Goal: Information Seeking & Learning: Learn about a topic

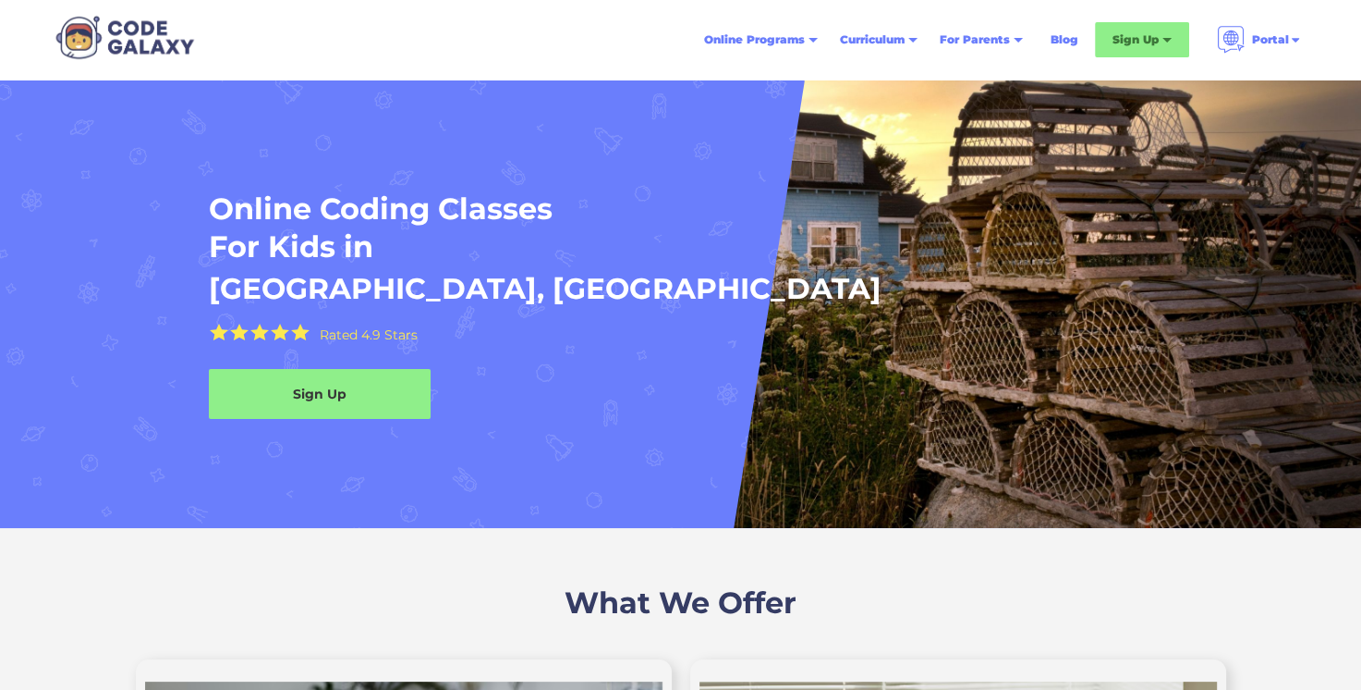
click at [786, 52] on div "Online Programs" at bounding box center [761, 39] width 136 height 33
click at [788, 46] on div "Online Programs" at bounding box center [754, 40] width 101 height 18
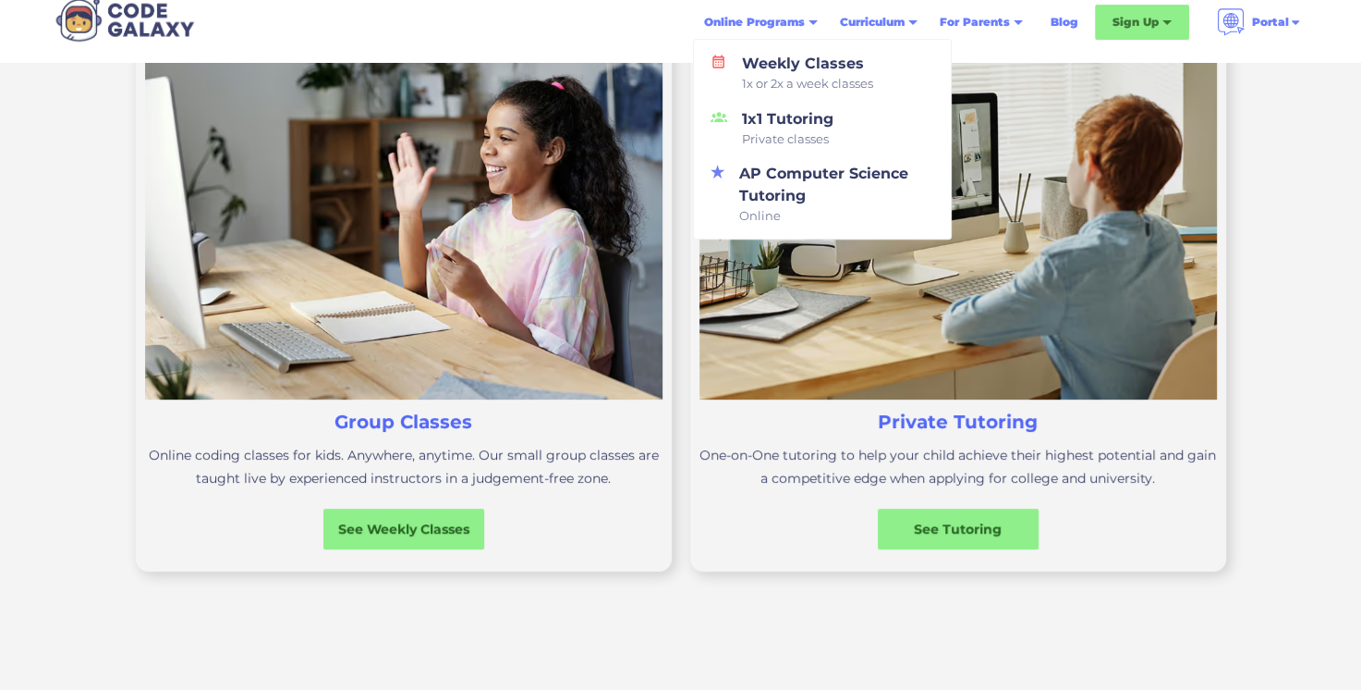
scroll to position [653, 0]
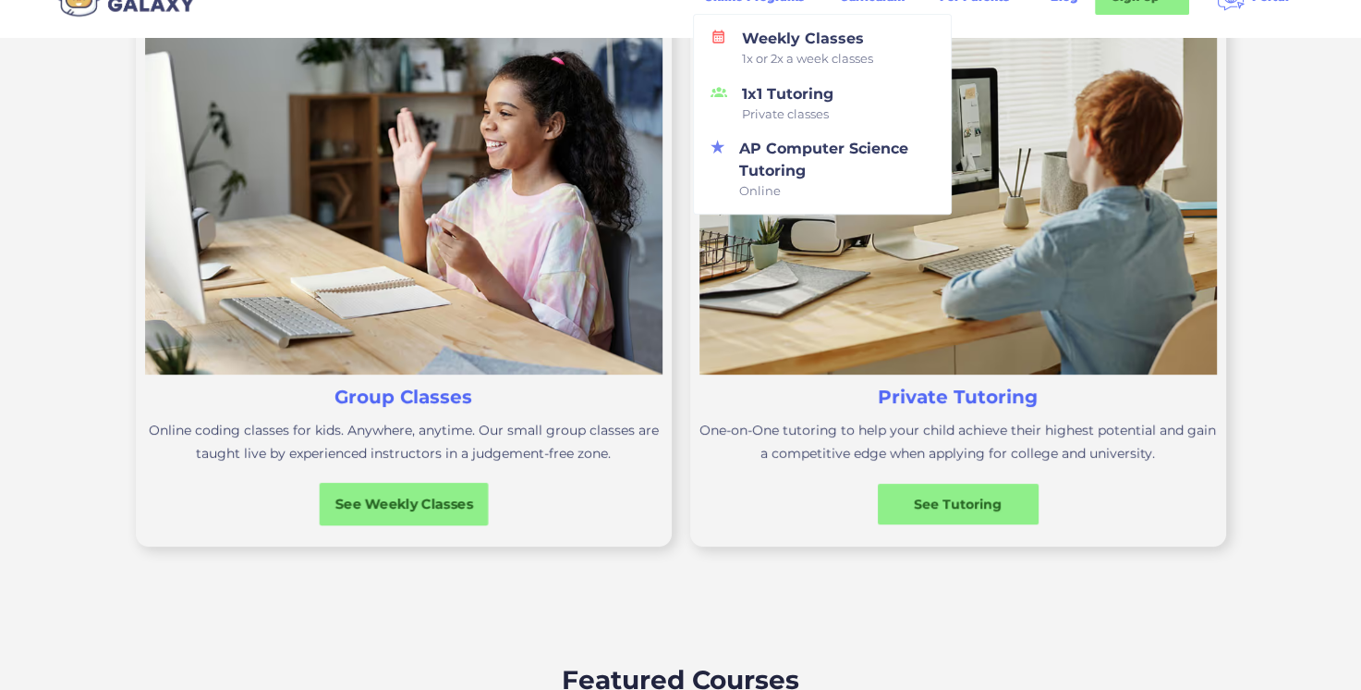
click at [425, 515] on div "See Weekly Classes" at bounding box center [403, 503] width 169 height 43
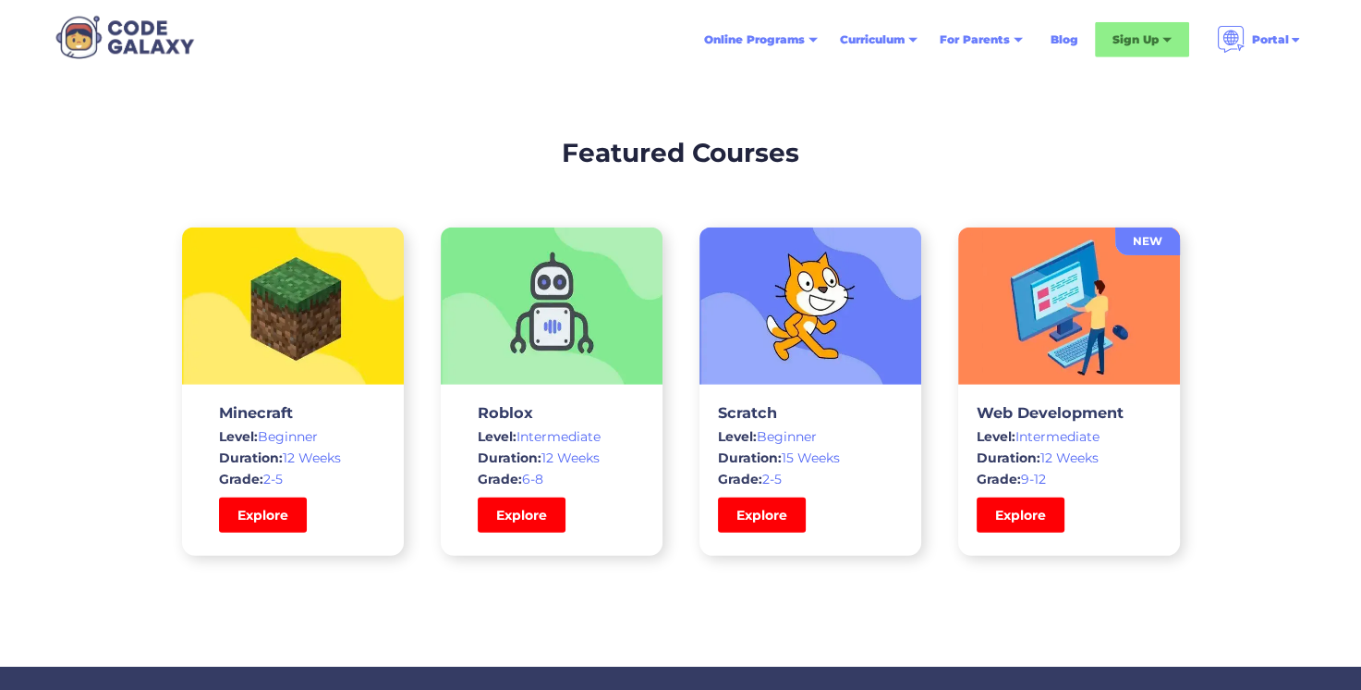
scroll to position [5389, 0]
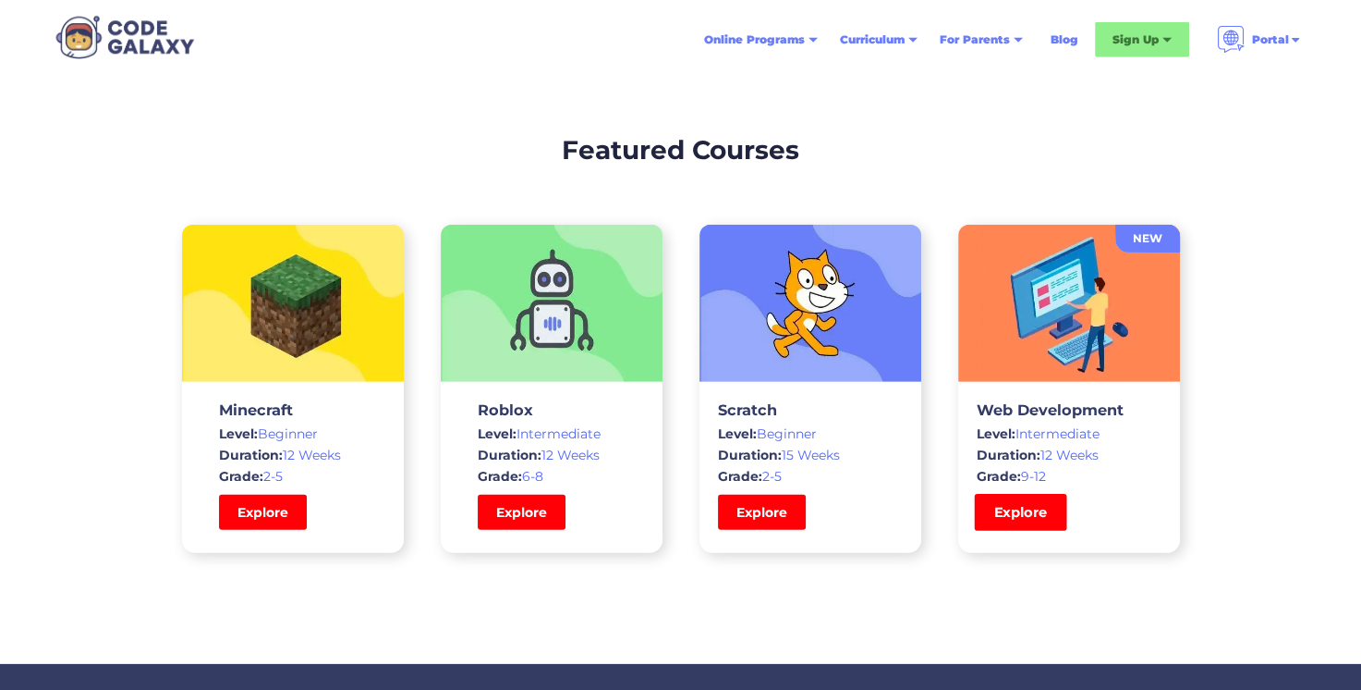
click at [1049, 502] on link "Explore" at bounding box center [1020, 512] width 92 height 37
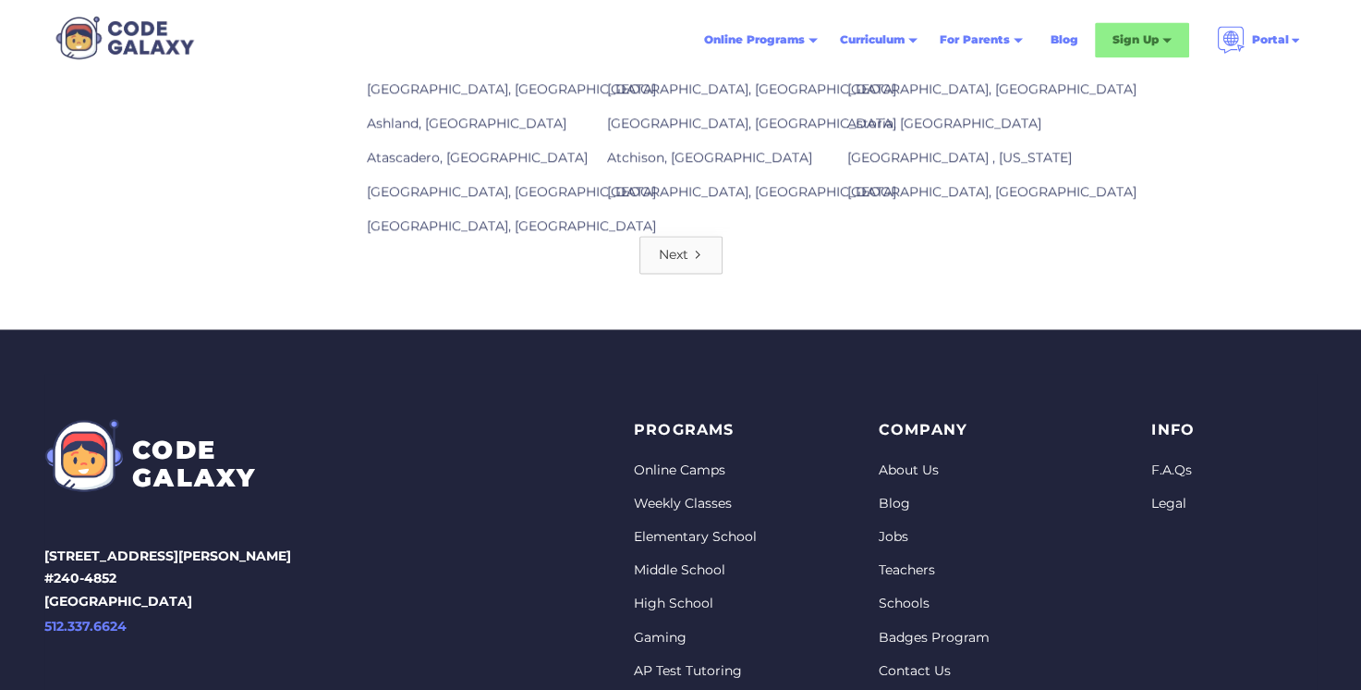
scroll to position [2775, 0]
